Goal: Task Accomplishment & Management: Manage account settings

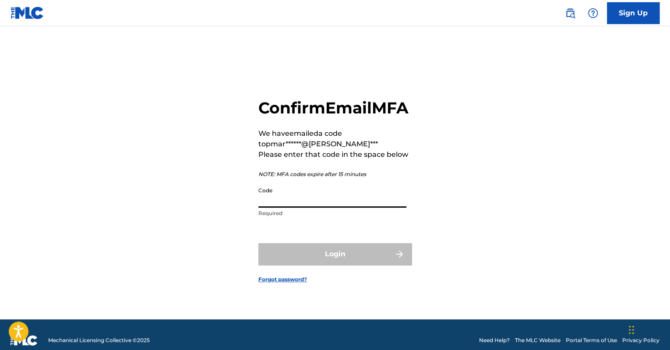
click at [307, 205] on input "Code" at bounding box center [332, 195] width 148 height 25
click at [105, 101] on div "Confirm Email MFA We have emailed a code to pmar******@gema*** Please enter tha…" at bounding box center [334, 183] width 613 height 271
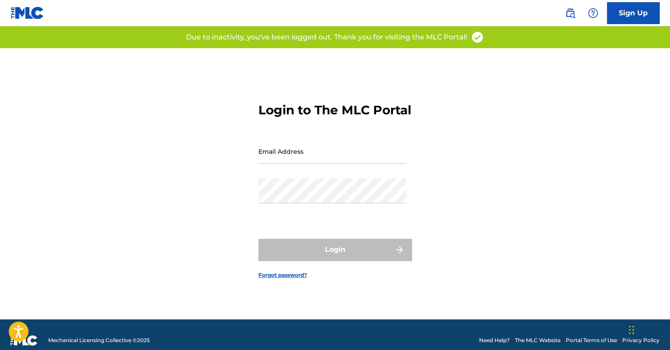
click at [227, 349] on footer "Mechanical Licensing Collective © 2025 Need Help? The MLC Website Portal Terms …" at bounding box center [335, 340] width 670 height 42
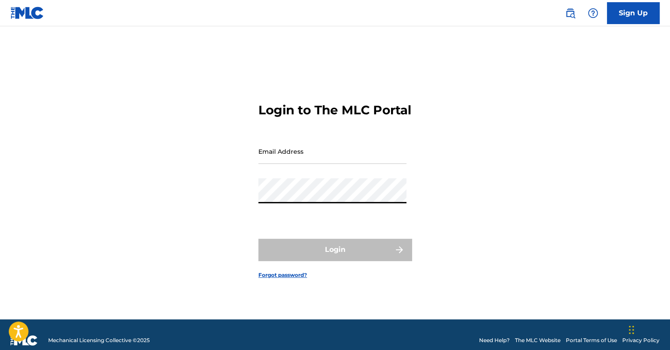
type input "[EMAIL_ADDRESS][PERSON_NAME][DOMAIN_NAME]"
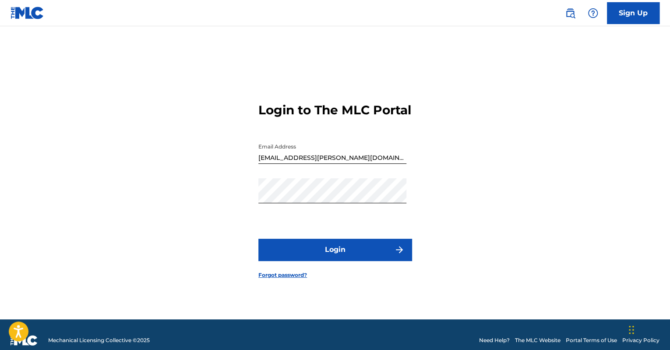
click at [303, 247] on button "Login" at bounding box center [334, 250] width 153 height 22
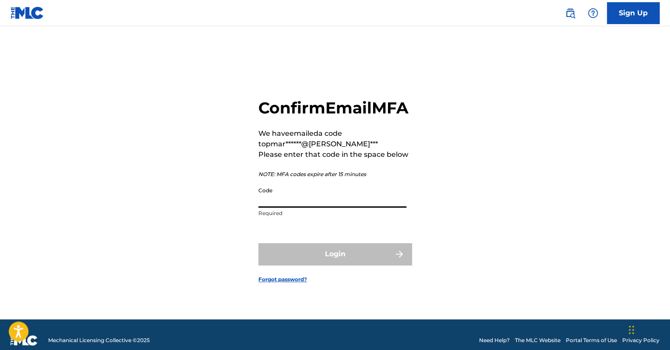
click at [293, 208] on input "Code" at bounding box center [332, 195] width 148 height 25
paste input "360976"
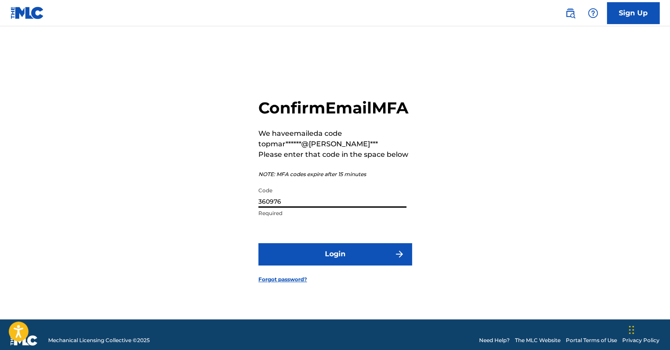
type input "360976"
click at [304, 262] on button "Login" at bounding box center [334, 254] width 153 height 22
